Goal: Task Accomplishment & Management: Manage account settings

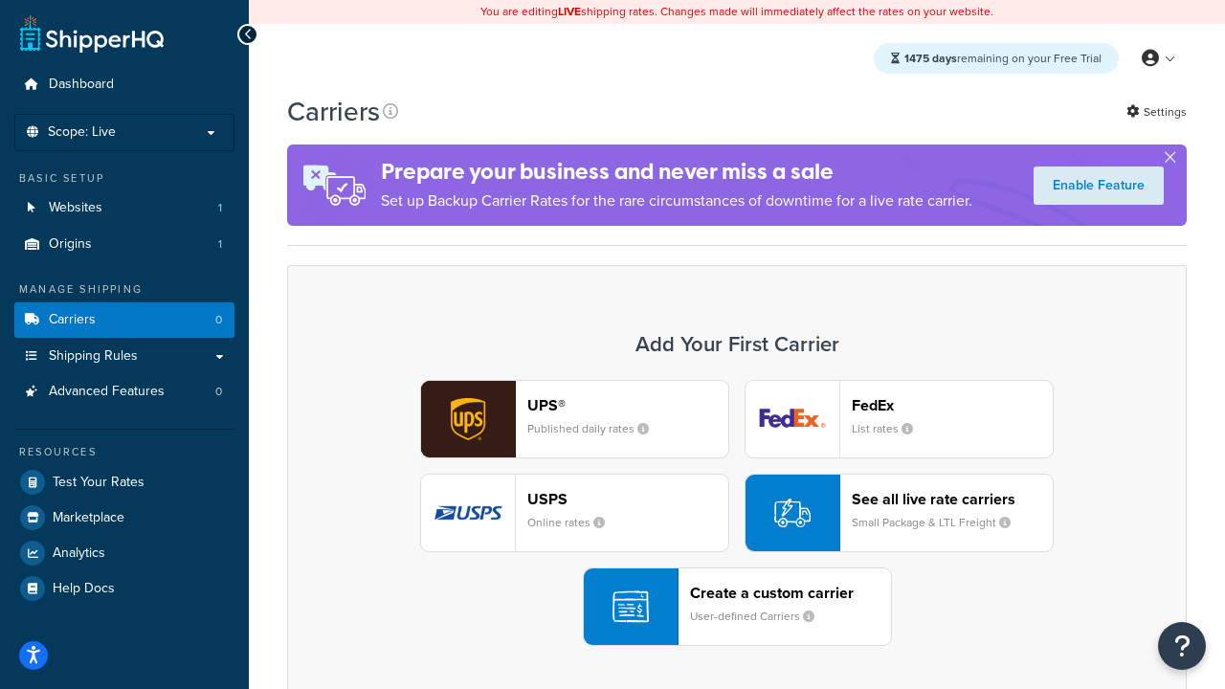
click at [737, 514] on div "UPS® Published daily rates FedEx List rates USPS Online rates See all live rate…" at bounding box center [737, 513] width 860 height 266
click at [953, 406] on header "FedEx" at bounding box center [952, 405] width 201 height 18
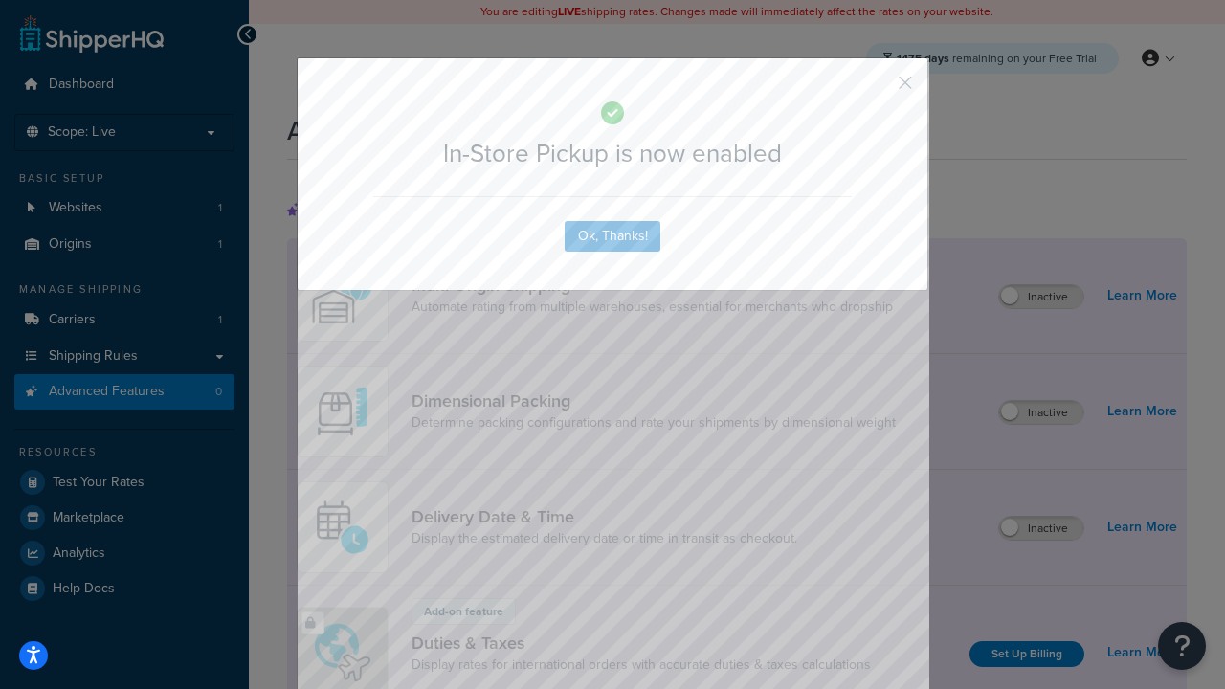
scroll to position [622, 0]
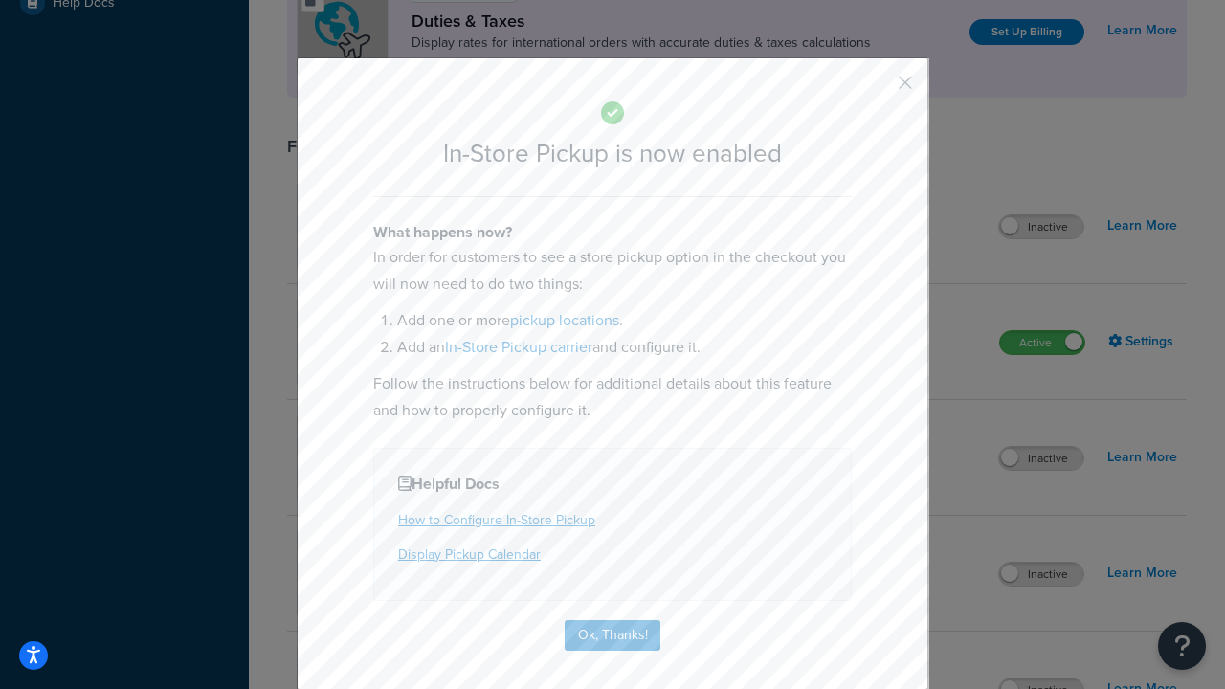
click at [877, 89] on button "button" at bounding box center [877, 89] width 5 height 5
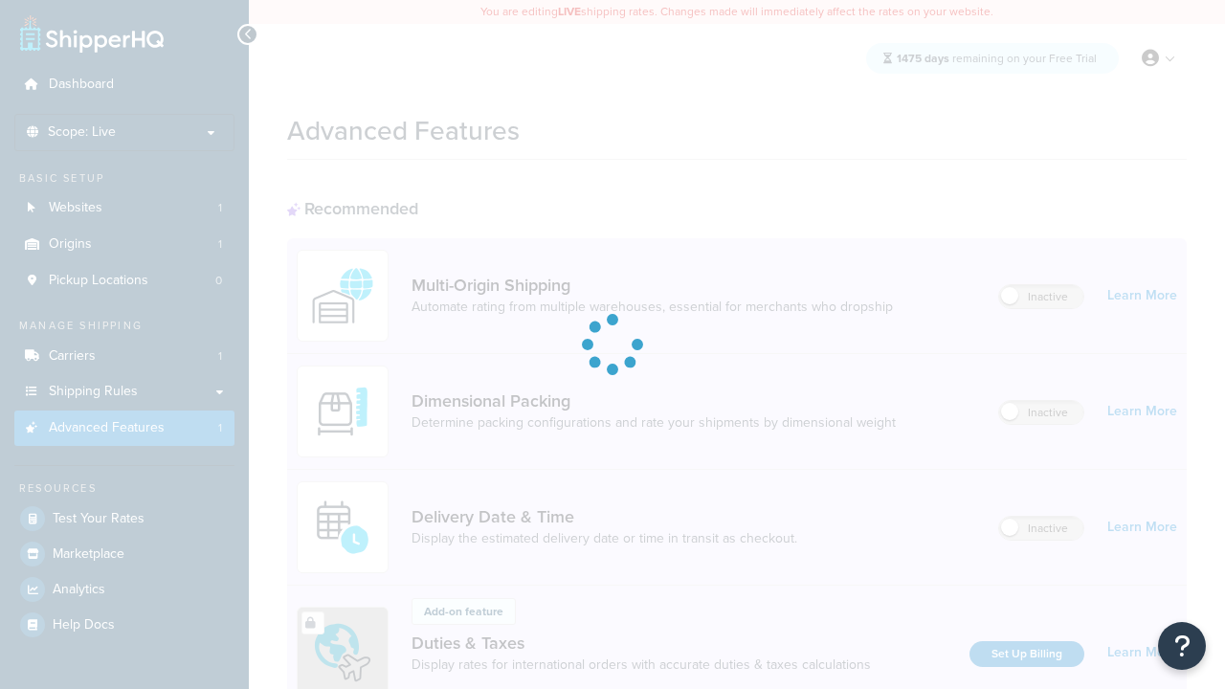
scroll to position [622, 0]
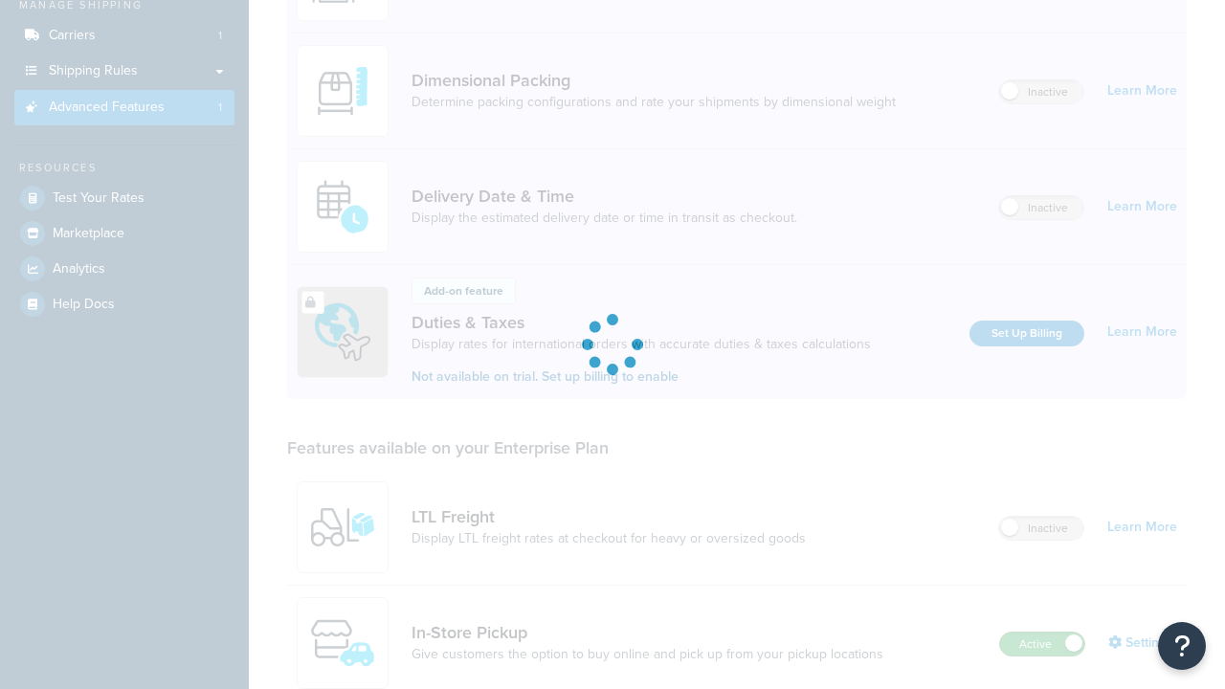
click at [1043, 633] on label "Active" at bounding box center [1042, 644] width 84 height 23
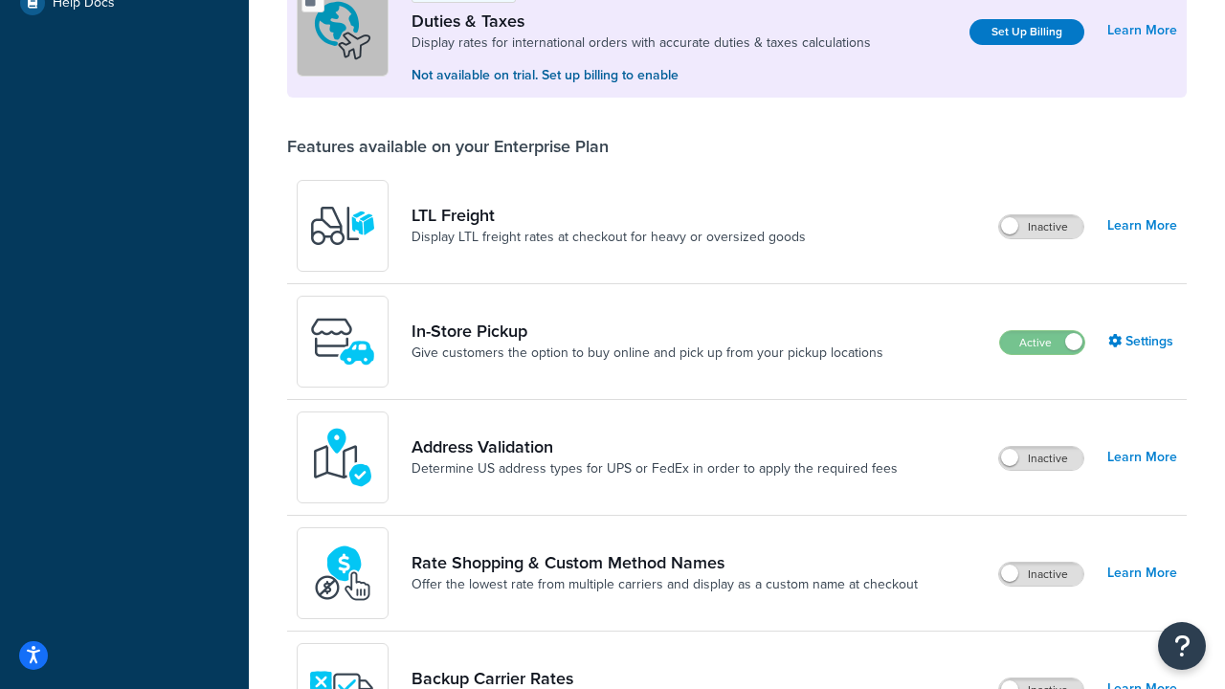
scroll to position [586, 0]
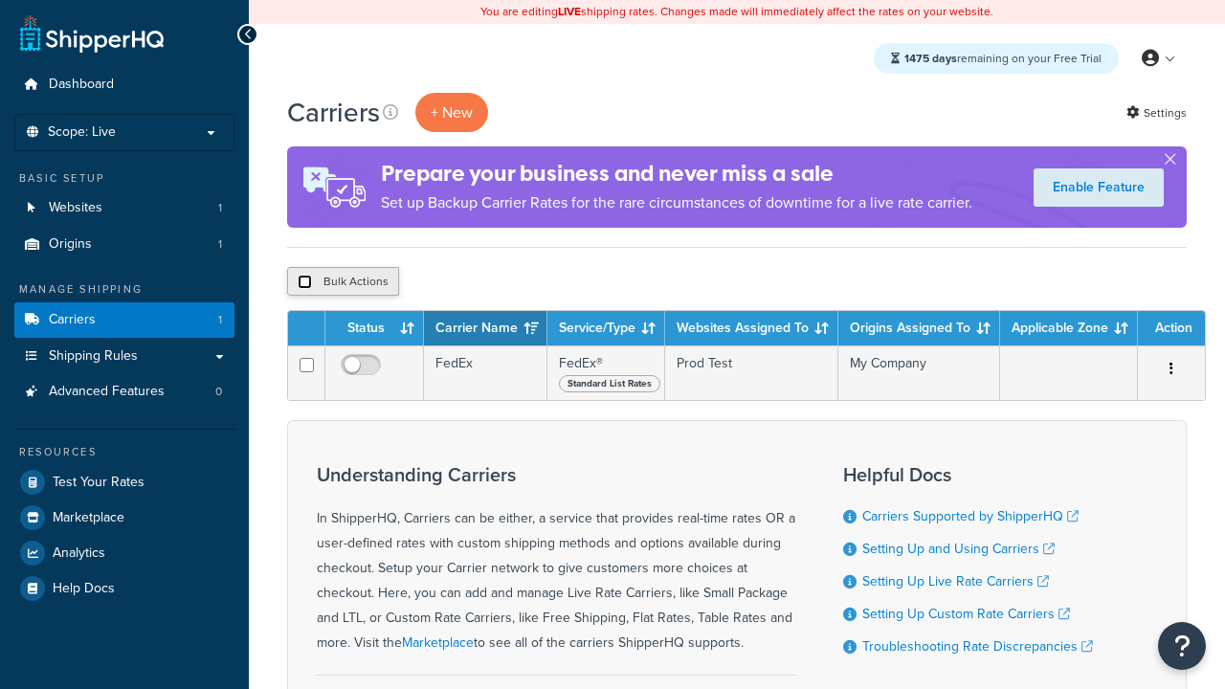
click at [304, 283] on input "checkbox" at bounding box center [305, 282] width 14 height 14
checkbox input "true"
click at [0, 0] on button "Delete" at bounding box center [0, 0] width 0 height 0
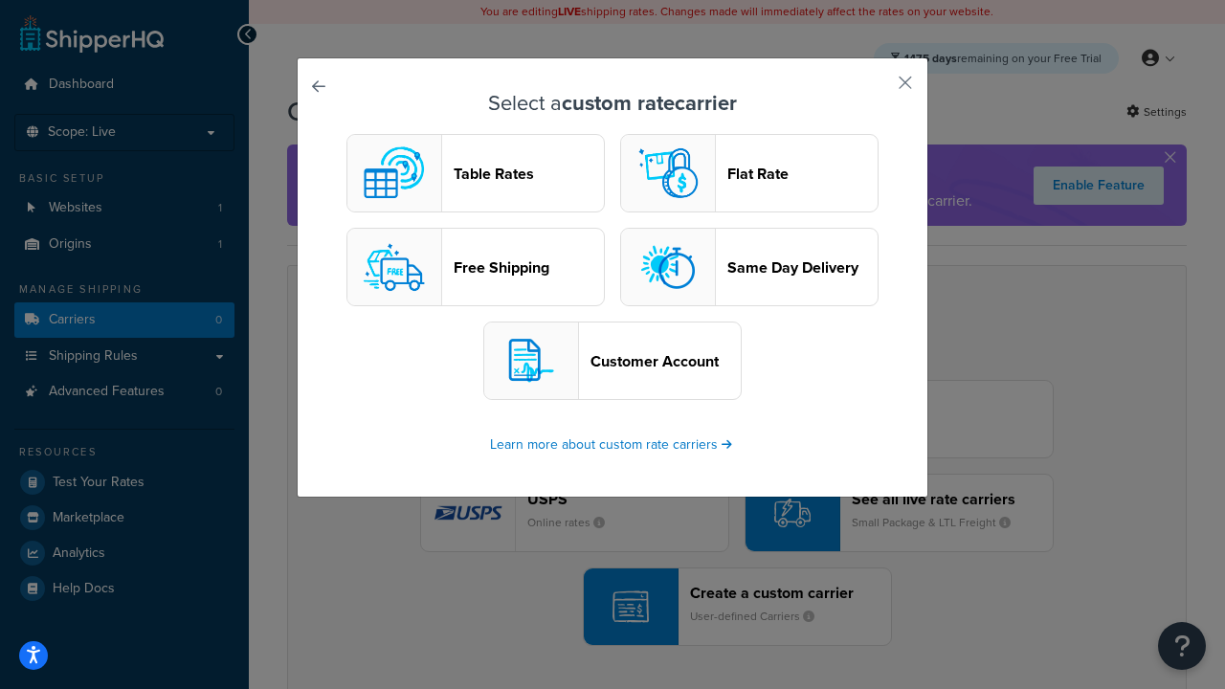
click at [476, 174] on header "Table Rates" at bounding box center [529, 174] width 150 height 18
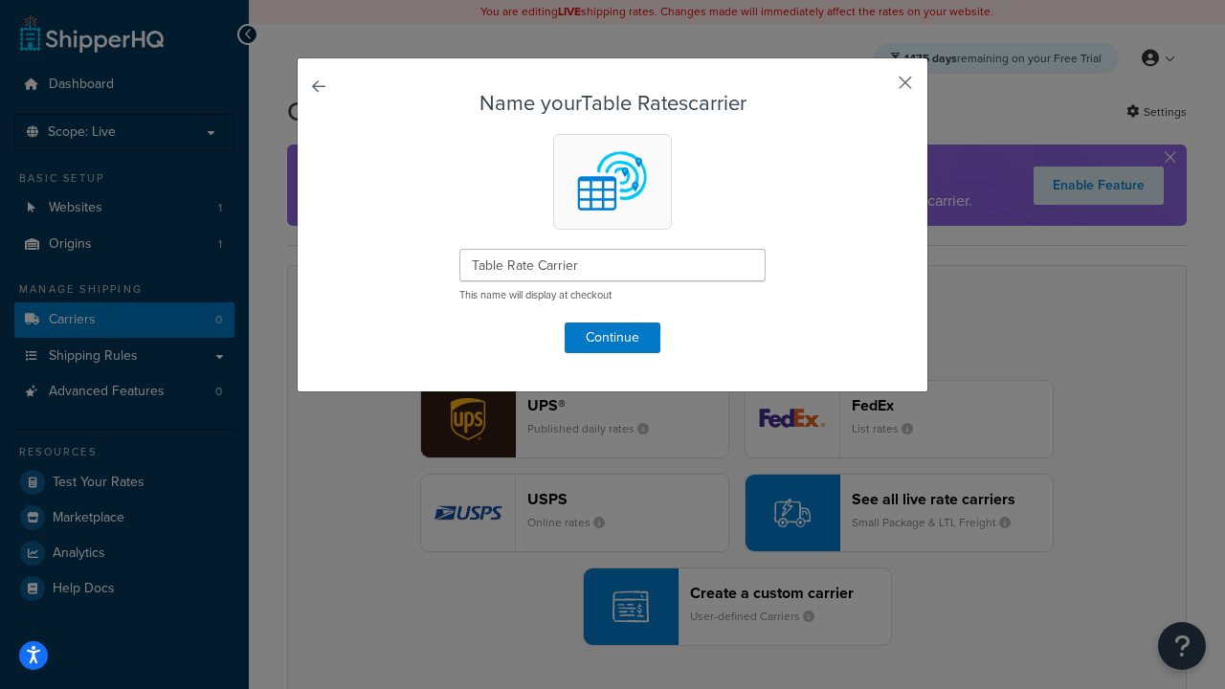
click at [877, 89] on button "button" at bounding box center [877, 89] width 5 height 5
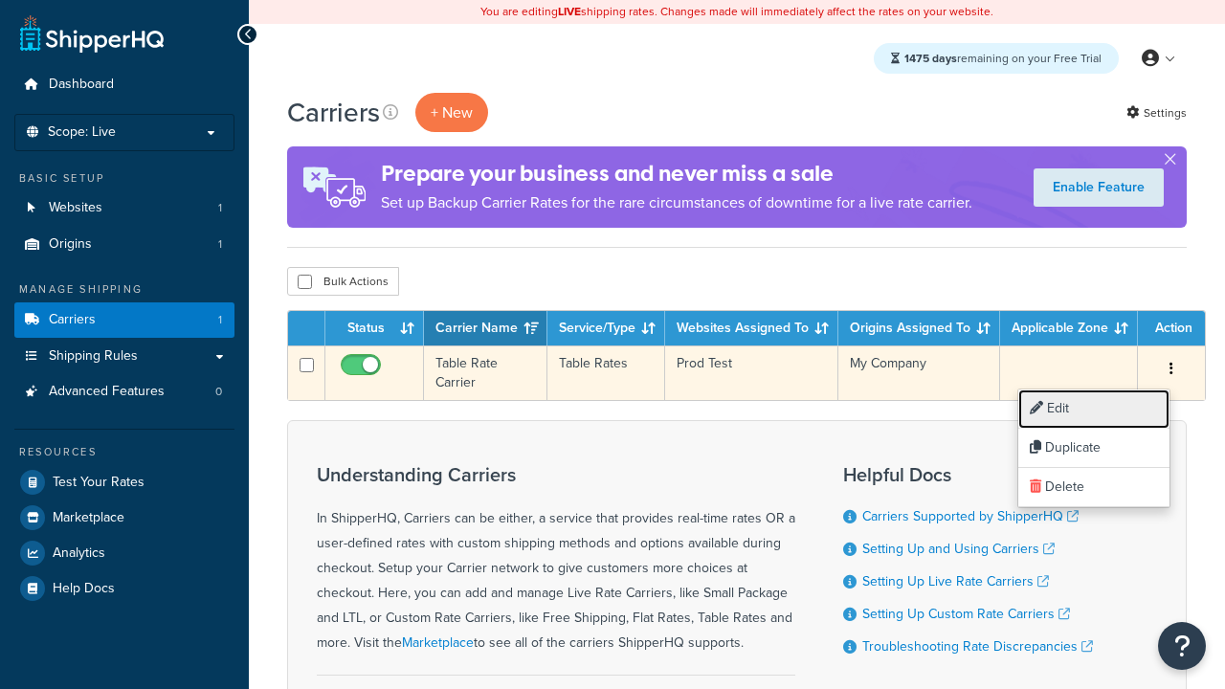
click at [1094, 409] on link "Edit" at bounding box center [1094, 409] width 151 height 39
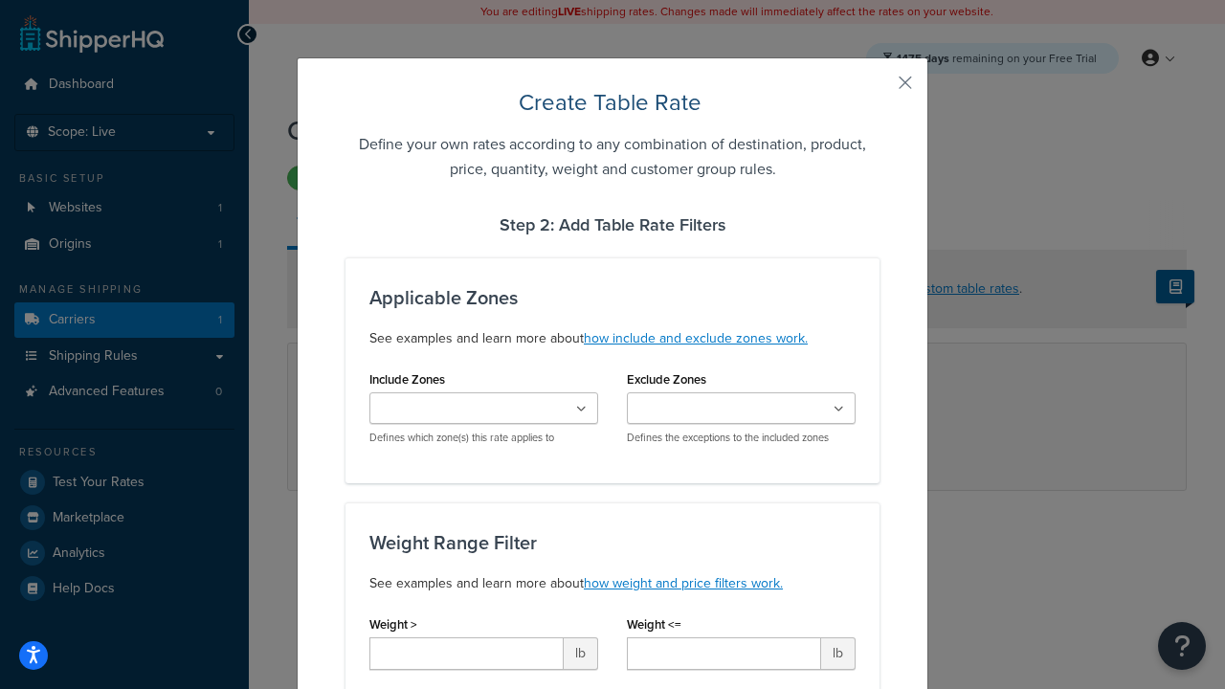
type input "10"
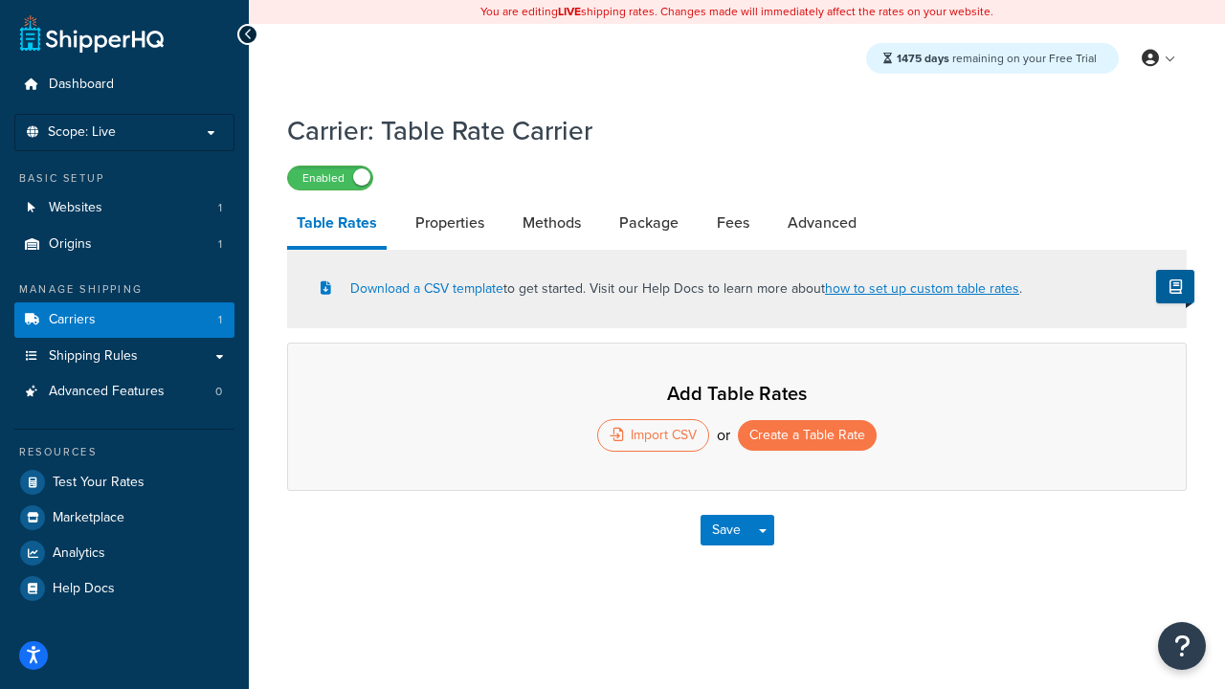
select select "25"
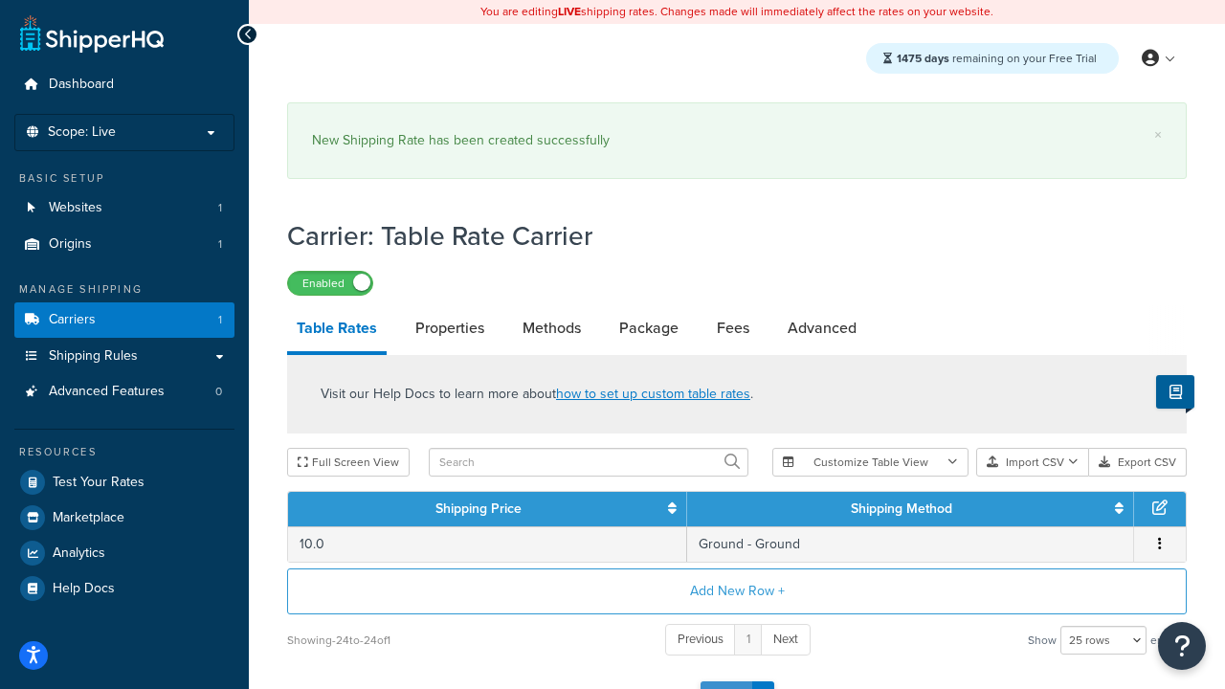
click at [726, 682] on button "Save" at bounding box center [727, 697] width 52 height 31
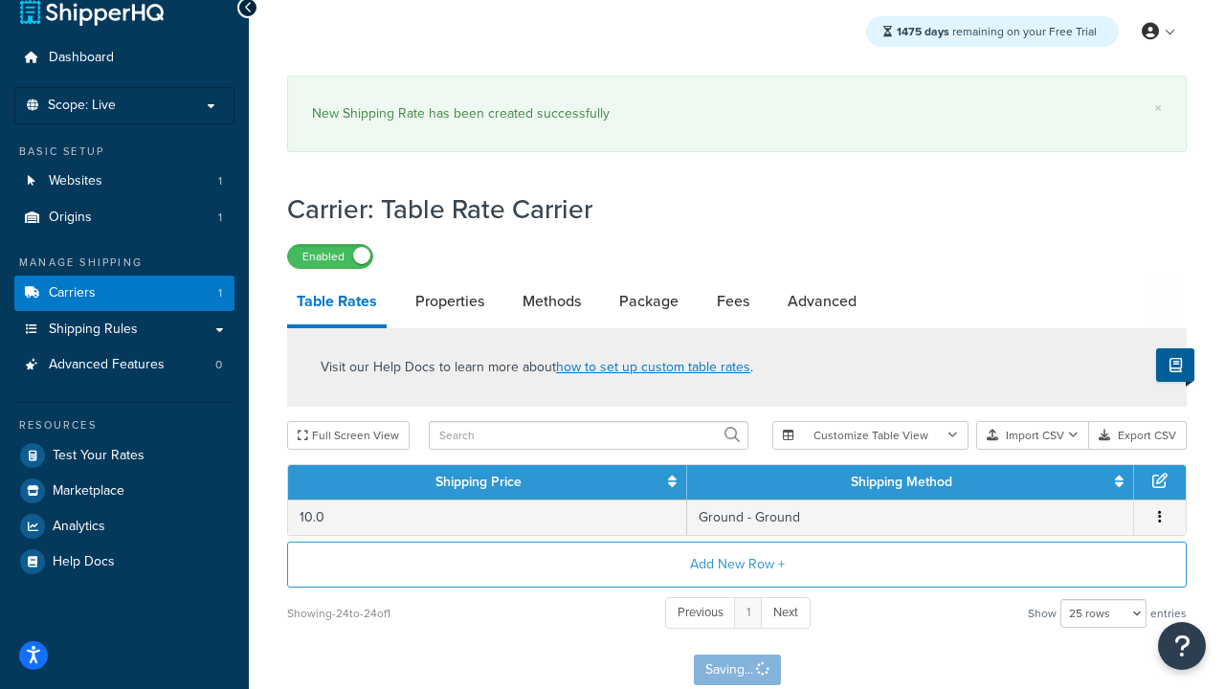
scroll to position [0, 0]
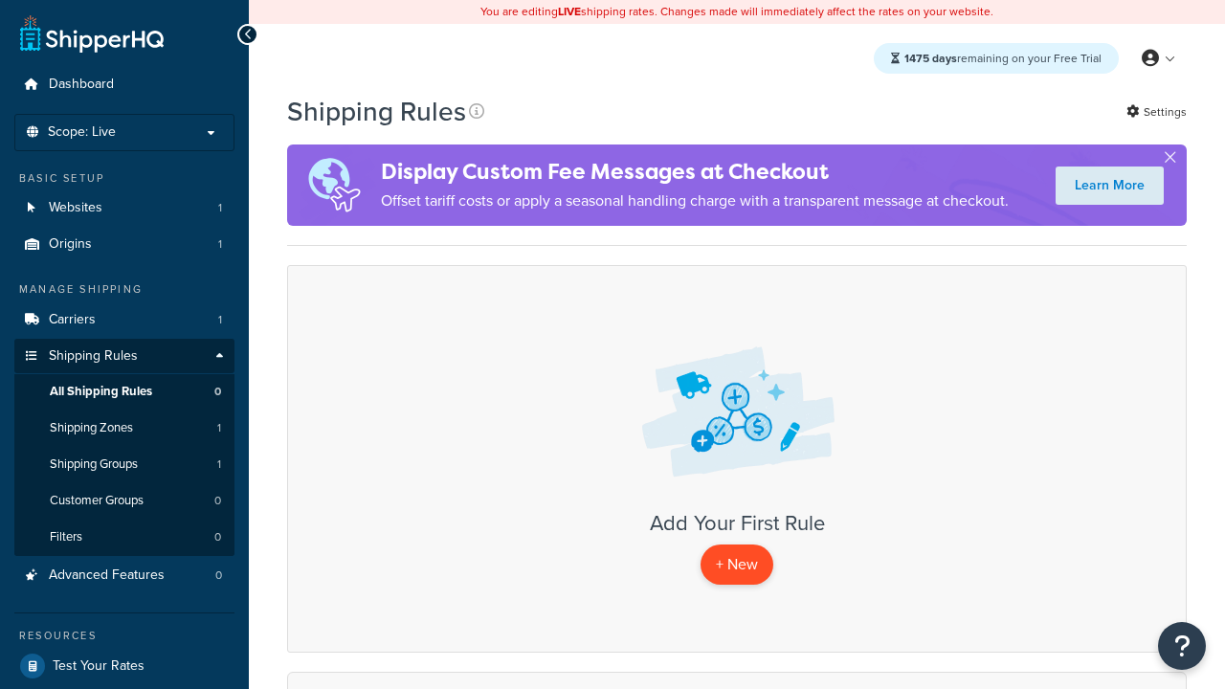
click at [737, 566] on p "+ New" at bounding box center [737, 564] width 73 height 39
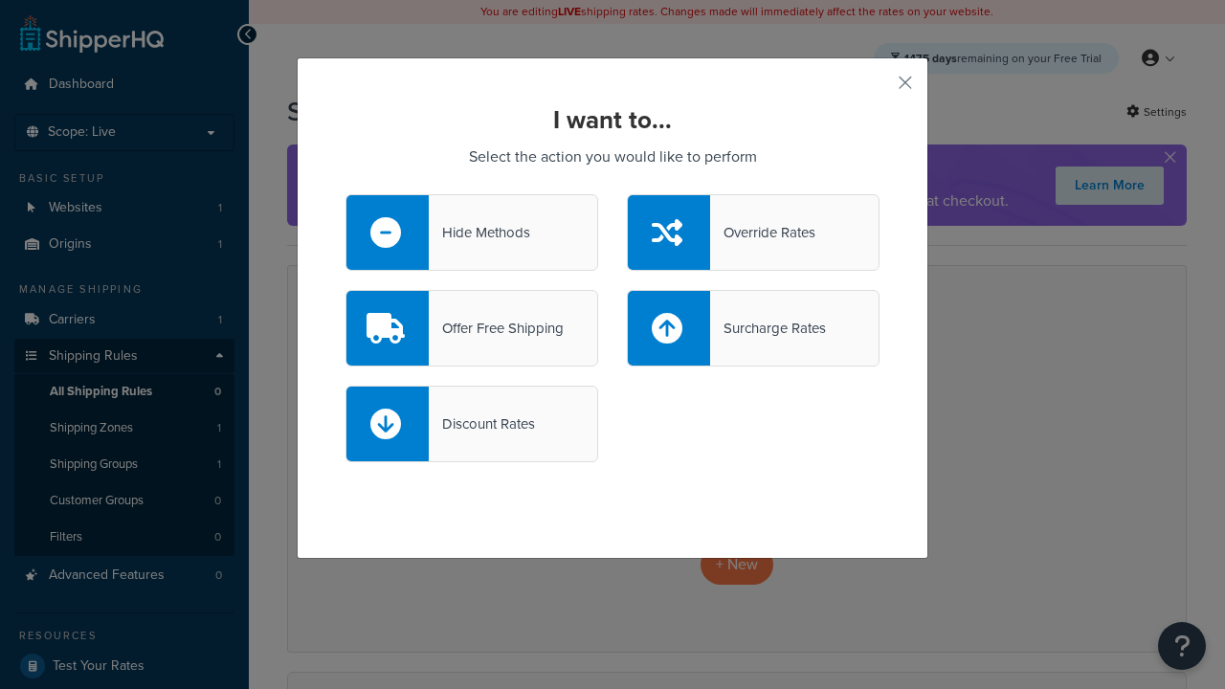
click at [753, 233] on div "Override Rates" at bounding box center [762, 232] width 105 height 27
click at [0, 0] on input "Override Rates" at bounding box center [0, 0] width 0 height 0
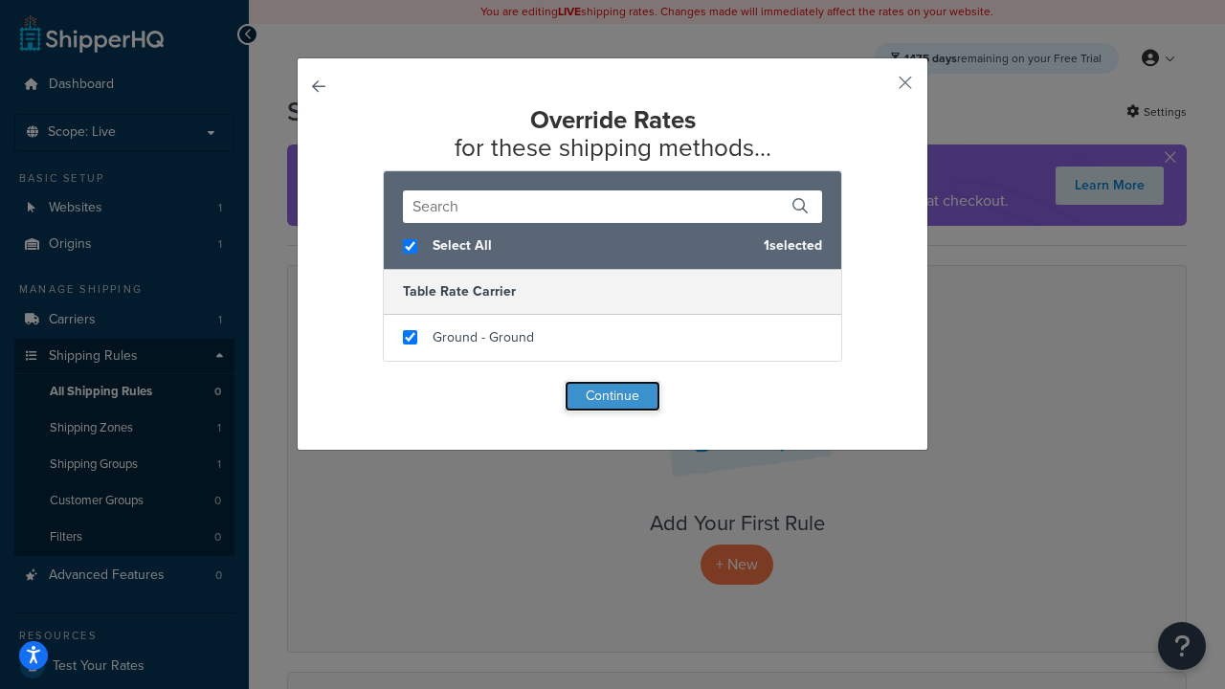
click at [613, 396] on button "Continue" at bounding box center [613, 396] width 96 height 31
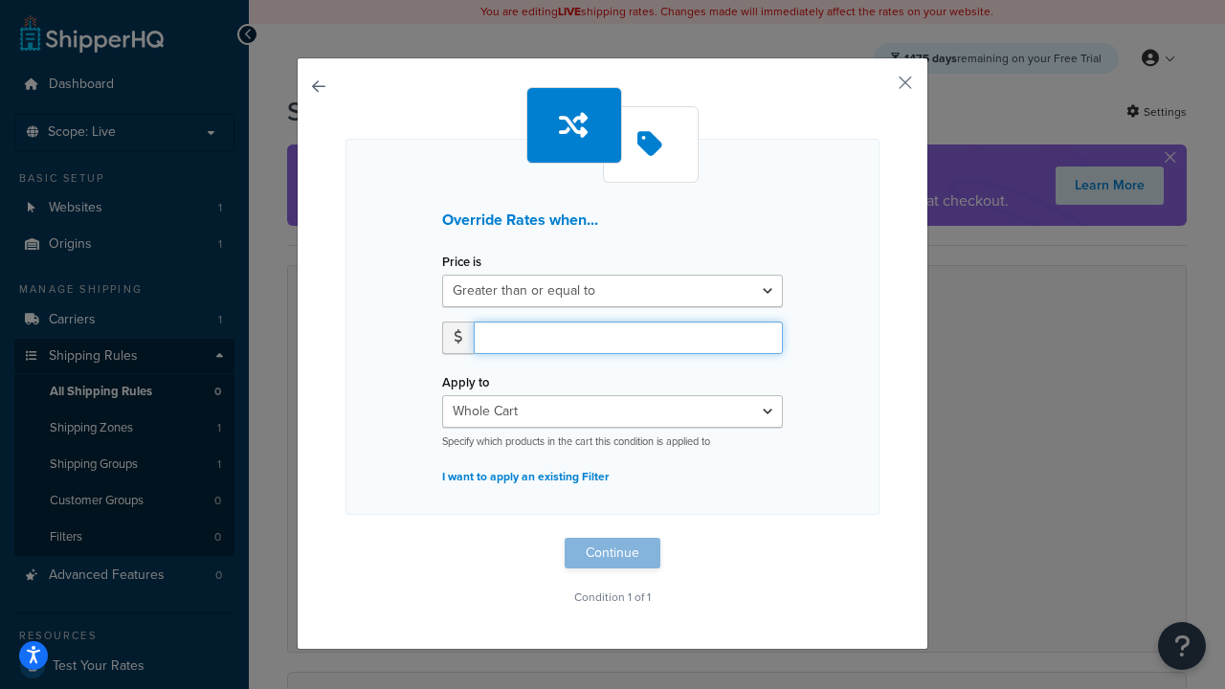
click at [628, 337] on input "number" at bounding box center [628, 338] width 309 height 33
type input "100"
click at [613, 553] on button "Continue" at bounding box center [613, 553] width 96 height 31
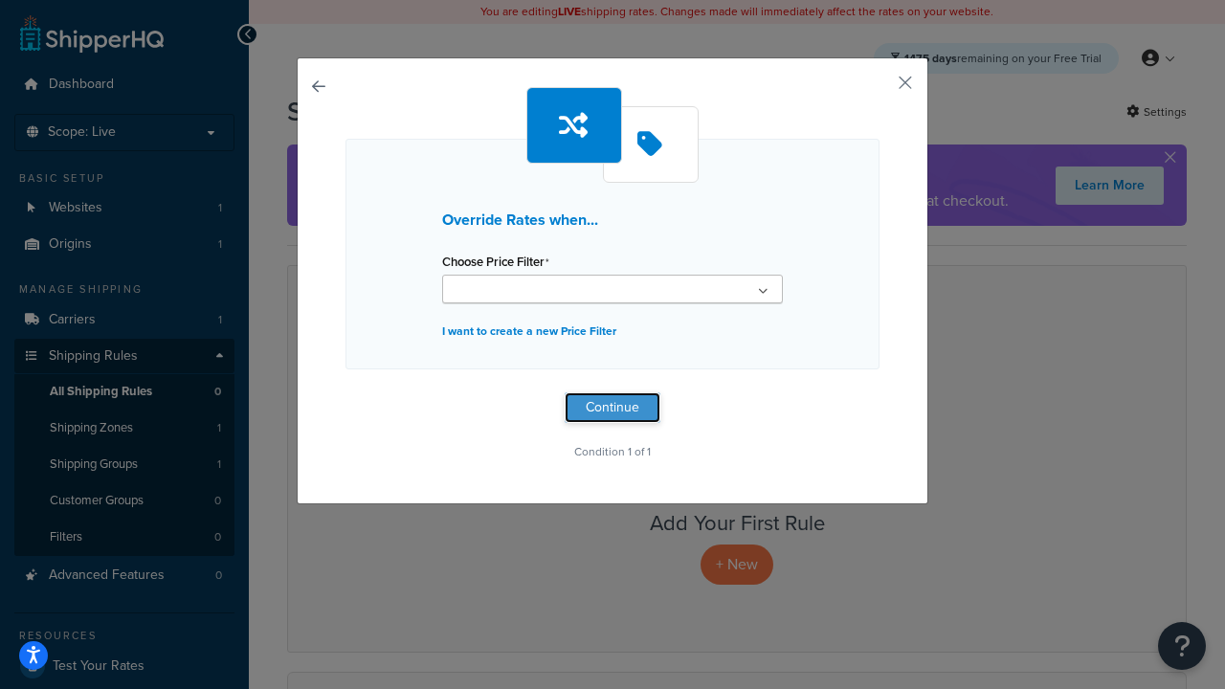
click at [613, 408] on button "Continue" at bounding box center [613, 408] width 96 height 31
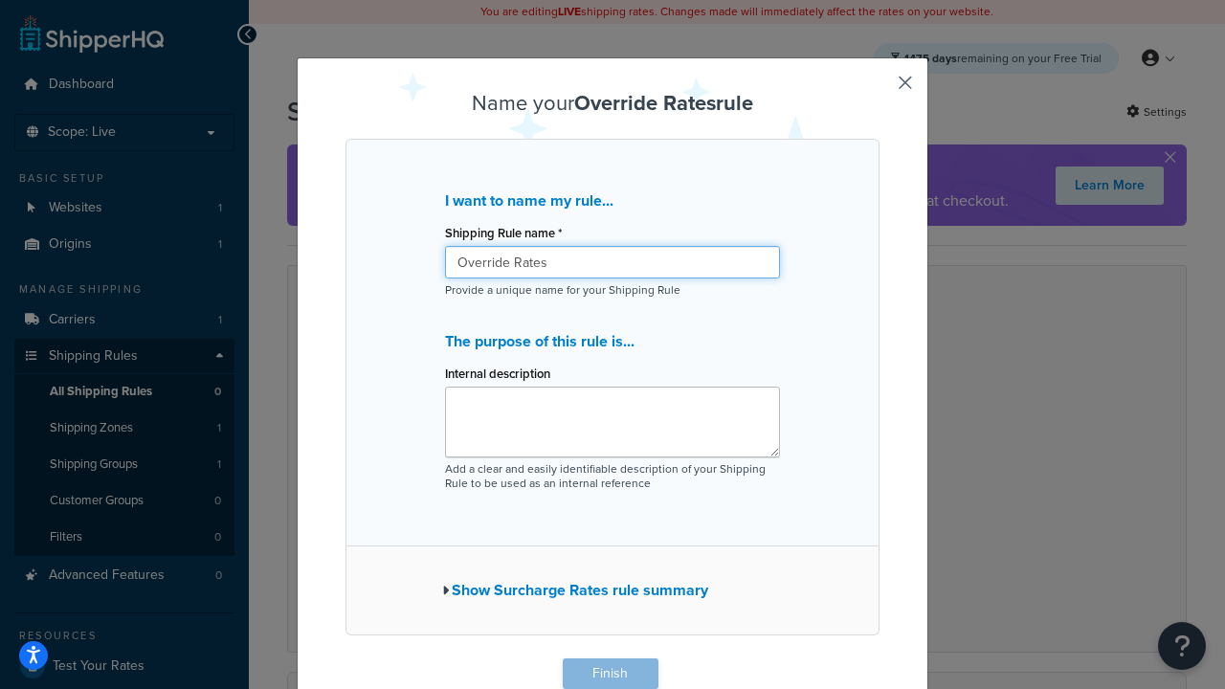
type input "Override Rates"
click at [610, 674] on button "Finish" at bounding box center [611, 674] width 96 height 31
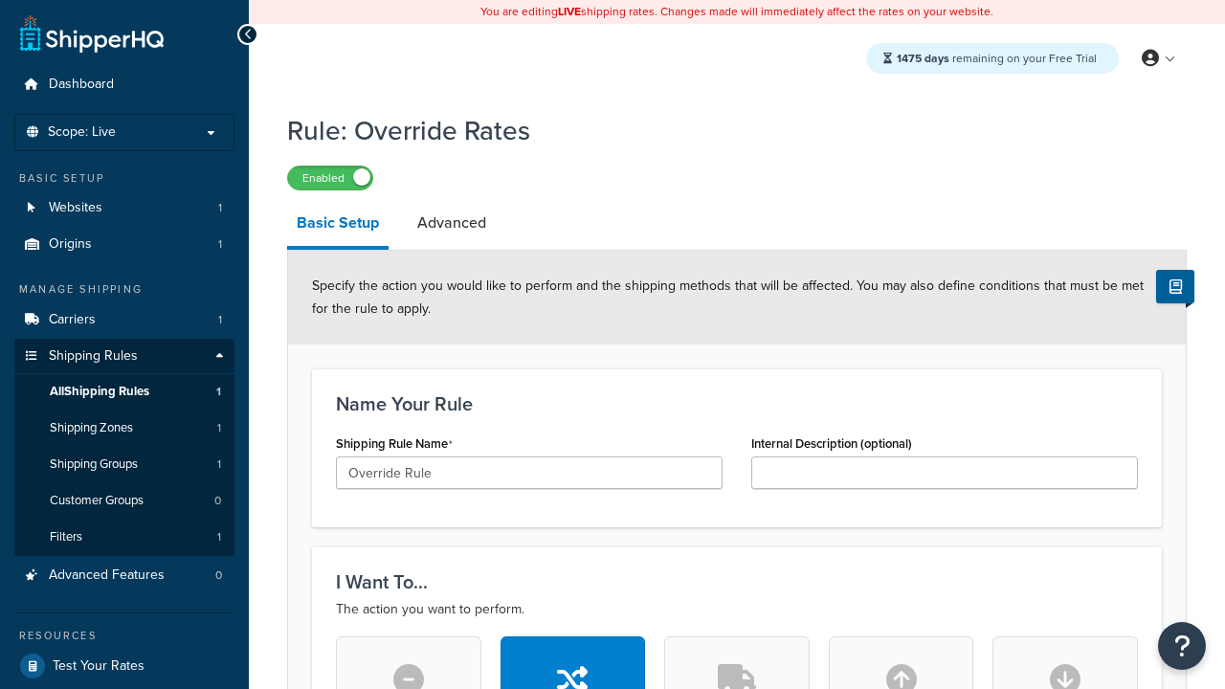
type input "Override Rule"
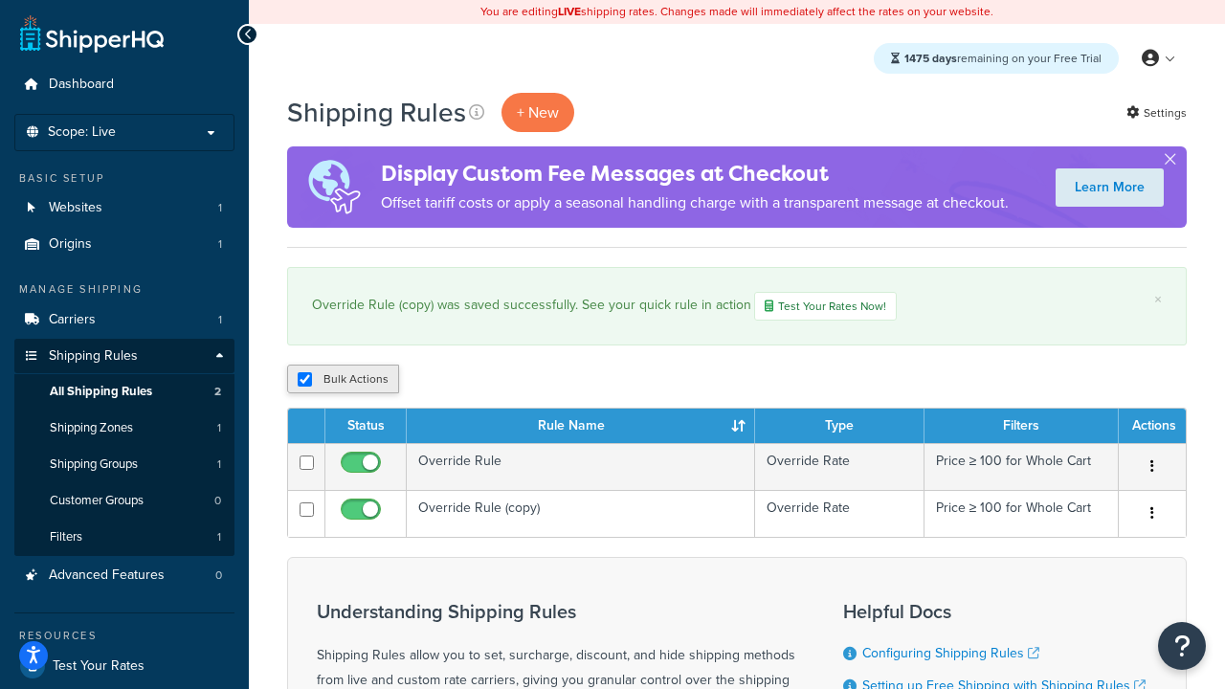
click at [304, 382] on input "checkbox" at bounding box center [305, 379] width 14 height 14
checkbox input "false"
click at [304, 382] on input "checkbox" at bounding box center [305, 379] width 14 height 14
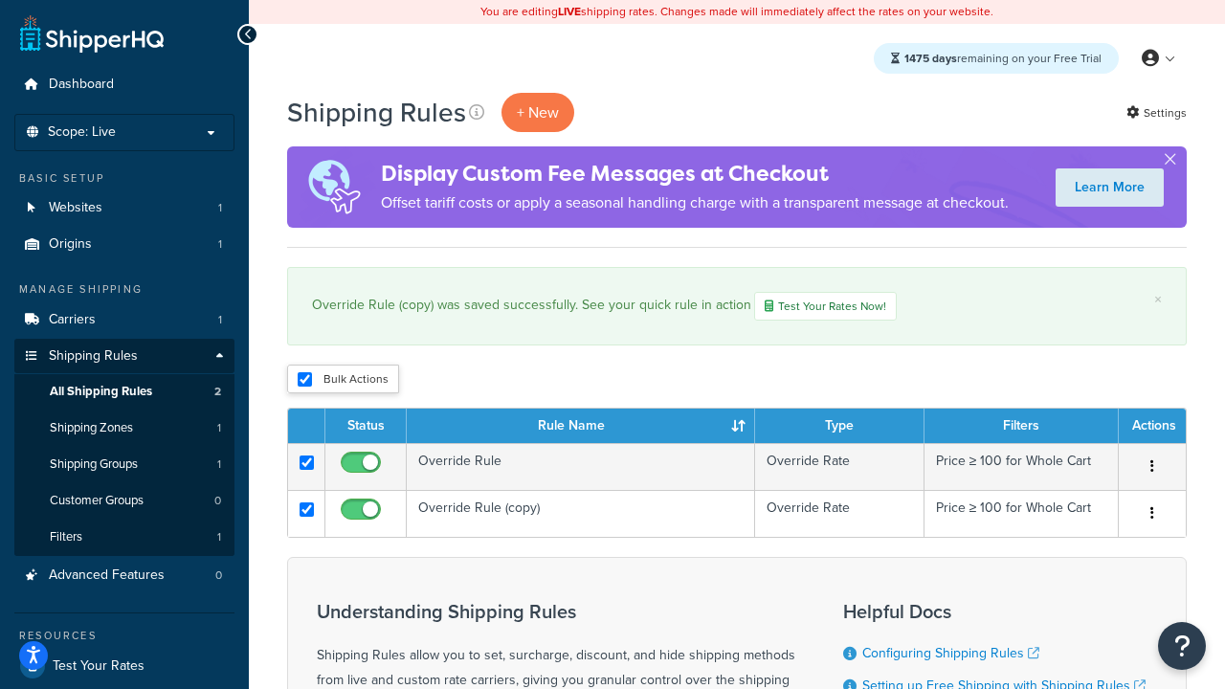
checkbox input "true"
click at [0, 0] on button "Duplicate" at bounding box center [0, 0] width 0 height 0
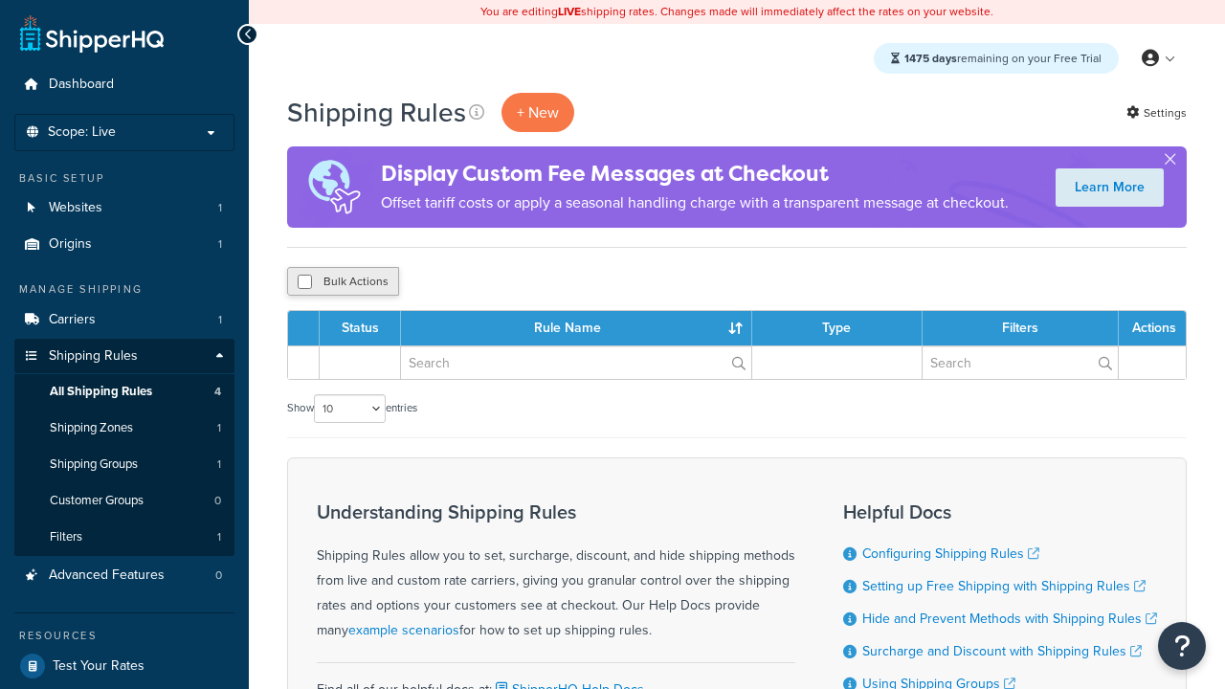
click at [343, 283] on button "Bulk Actions" at bounding box center [343, 281] width 112 height 29
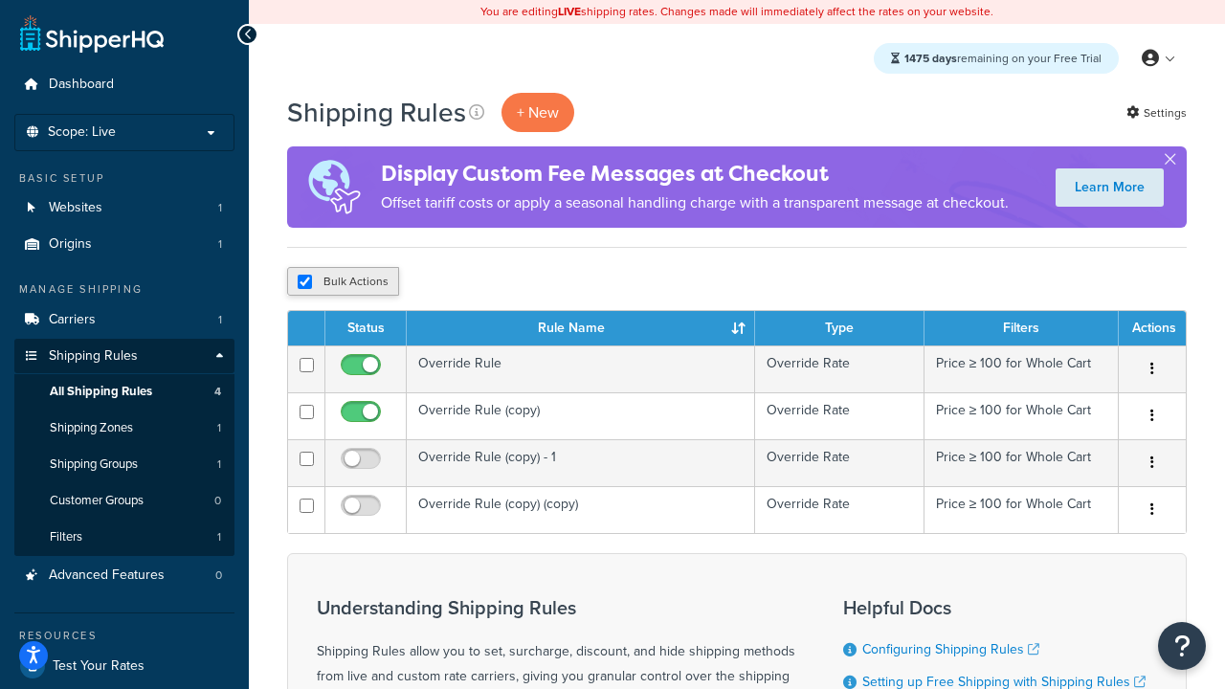
click at [343, 283] on button "Bulk Actions" at bounding box center [343, 281] width 112 height 29
checkbox input "true"
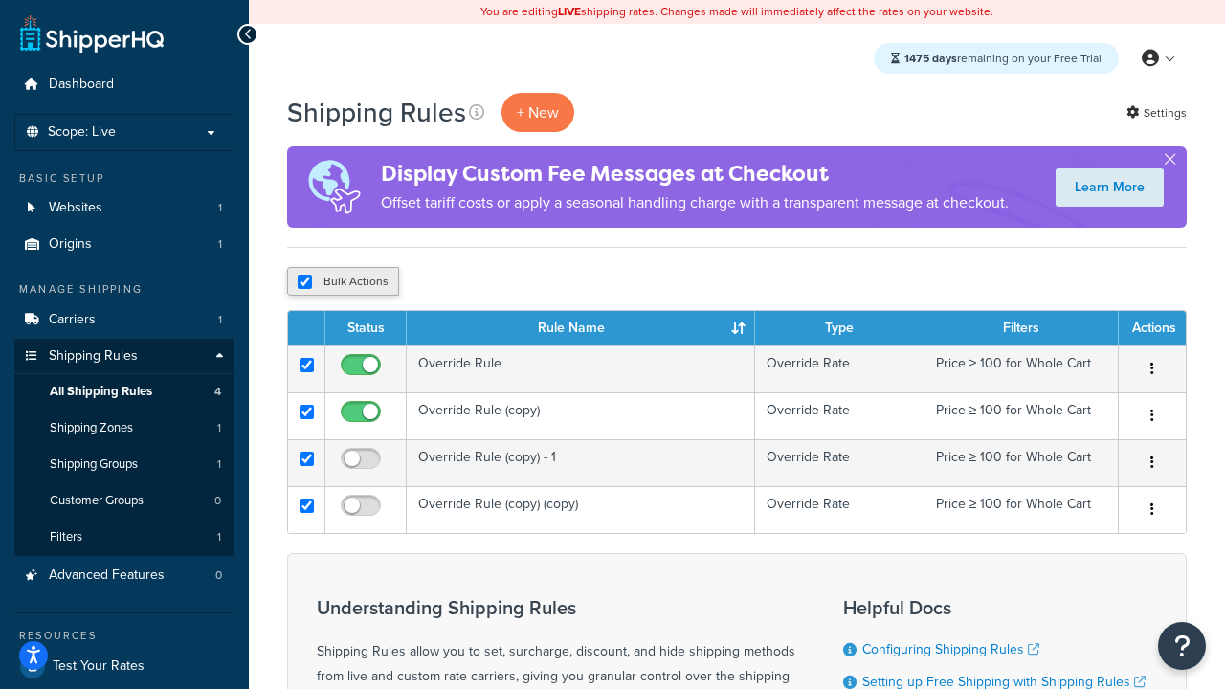
checkbox input "true"
click at [0, 0] on button "Delete" at bounding box center [0, 0] width 0 height 0
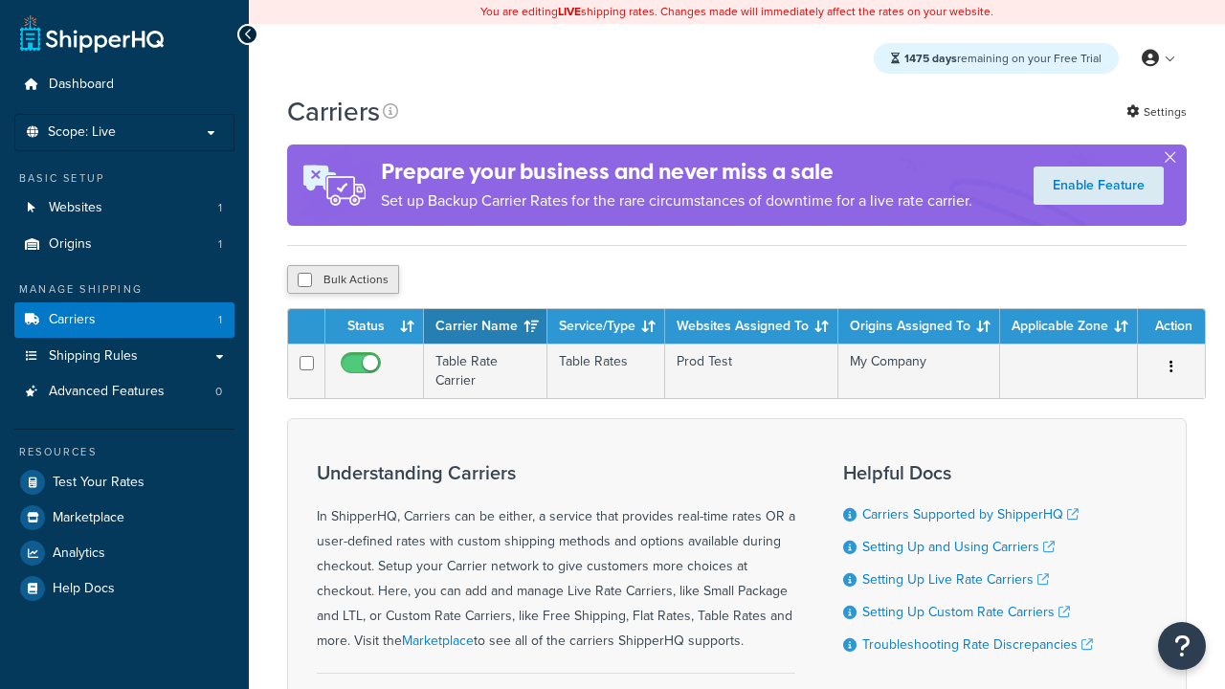
click at [304, 281] on input "checkbox" at bounding box center [305, 280] width 14 height 14
checkbox input "true"
click at [0, 0] on button "Delete" at bounding box center [0, 0] width 0 height 0
